Goal: Communication & Community: Share content

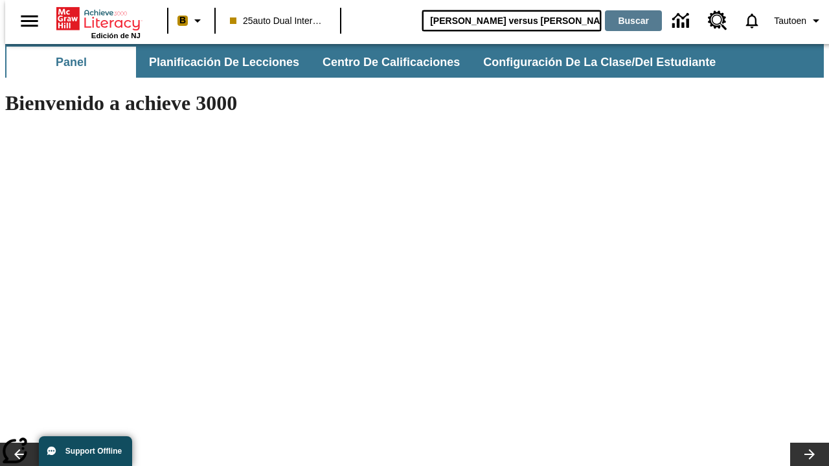
type input "Miguel Ángel versus Leonardo"
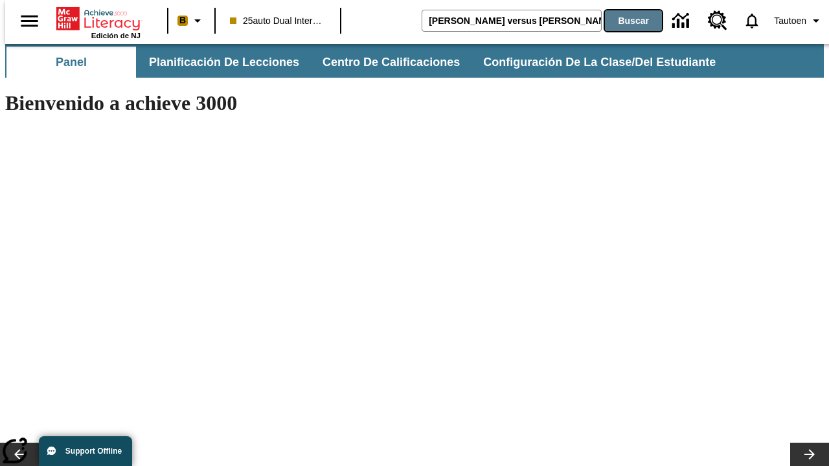
click at [625, 21] on button "Buscar" at bounding box center [633, 20] width 57 height 21
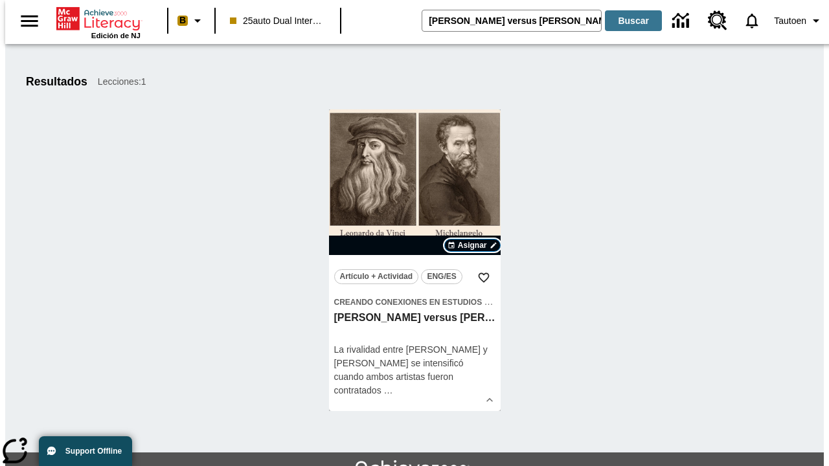
click at [472, 245] on span "Asignar" at bounding box center [472, 246] width 29 height 12
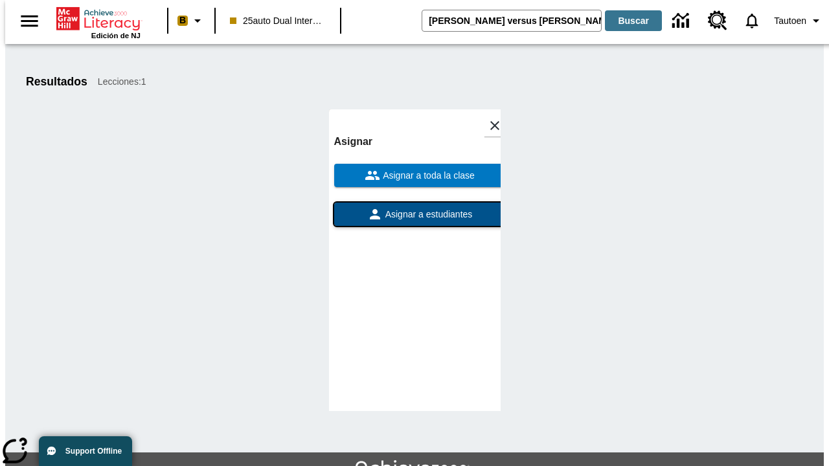
click at [414, 208] on span "Asignar a estudiantes" at bounding box center [428, 215] width 90 height 14
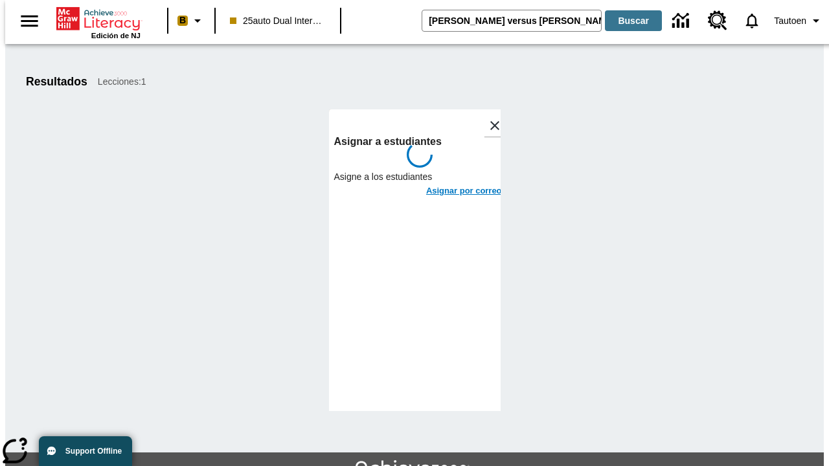
scroll to position [71, 0]
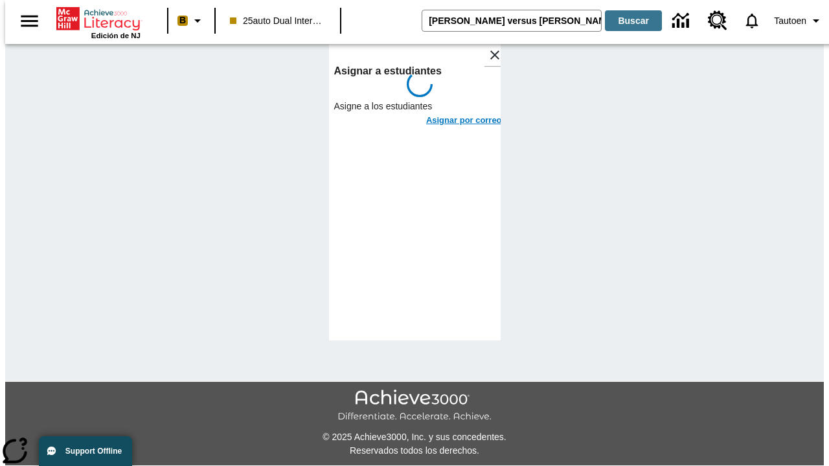
click at [452, 113] on h6 "Asignar por correo" at bounding box center [464, 120] width 76 height 15
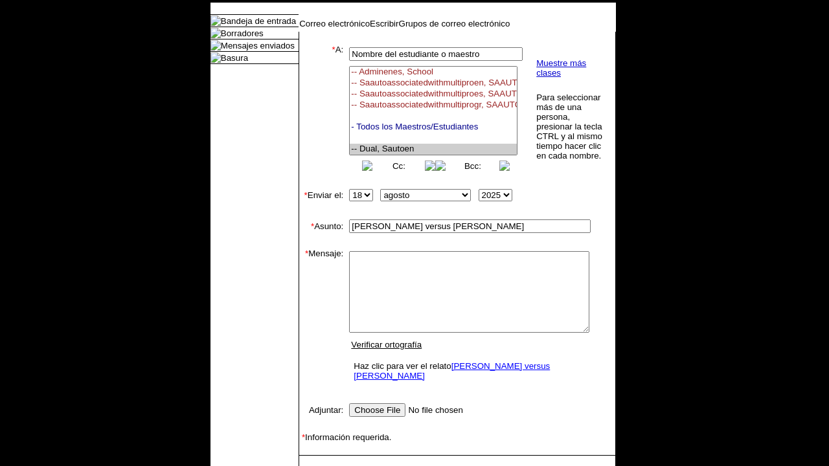
select select "U,21476361,1"
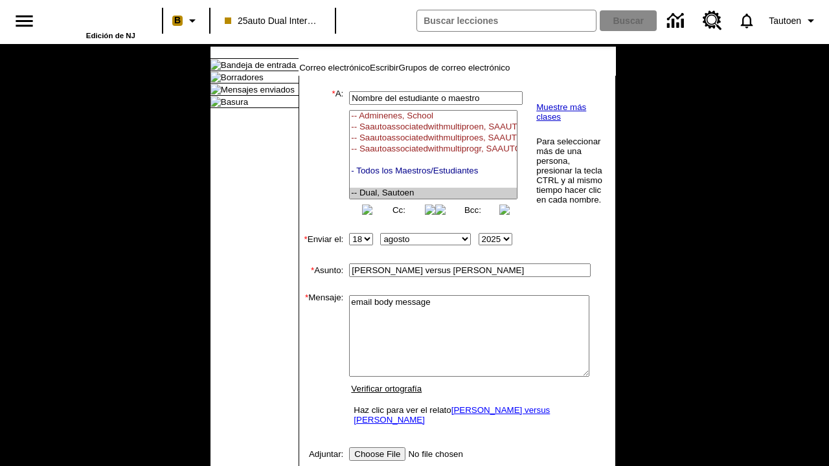
scroll to position [76, 0]
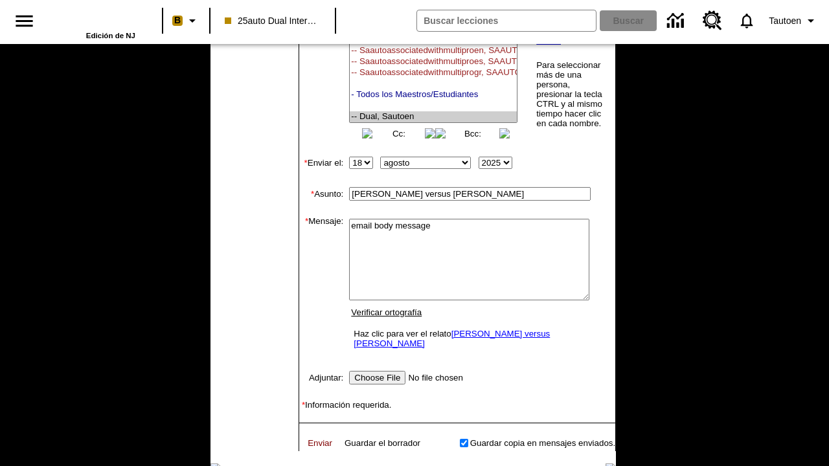
type textarea "email body message"
click at [313, 448] on link "Enviar" at bounding box center [320, 443] width 25 height 10
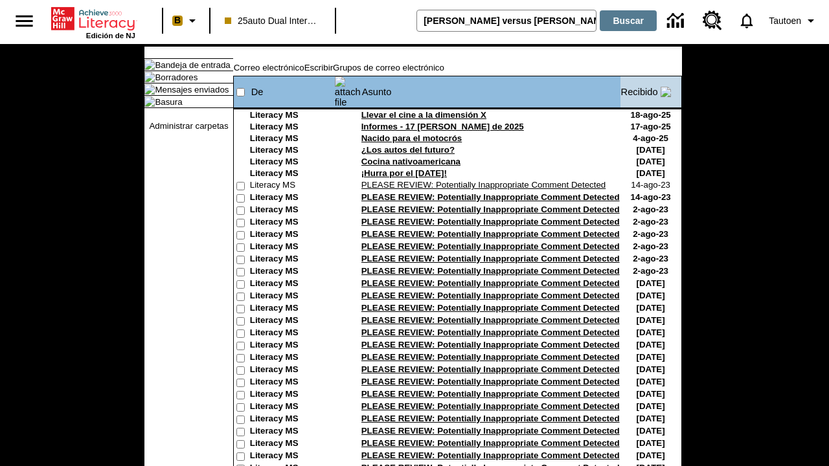
type input "[PERSON_NAME] versus [PERSON_NAME]"
click at [625, 21] on button "Buscar" at bounding box center [628, 20] width 57 height 21
